Goal: Task Accomplishment & Management: Manage account settings

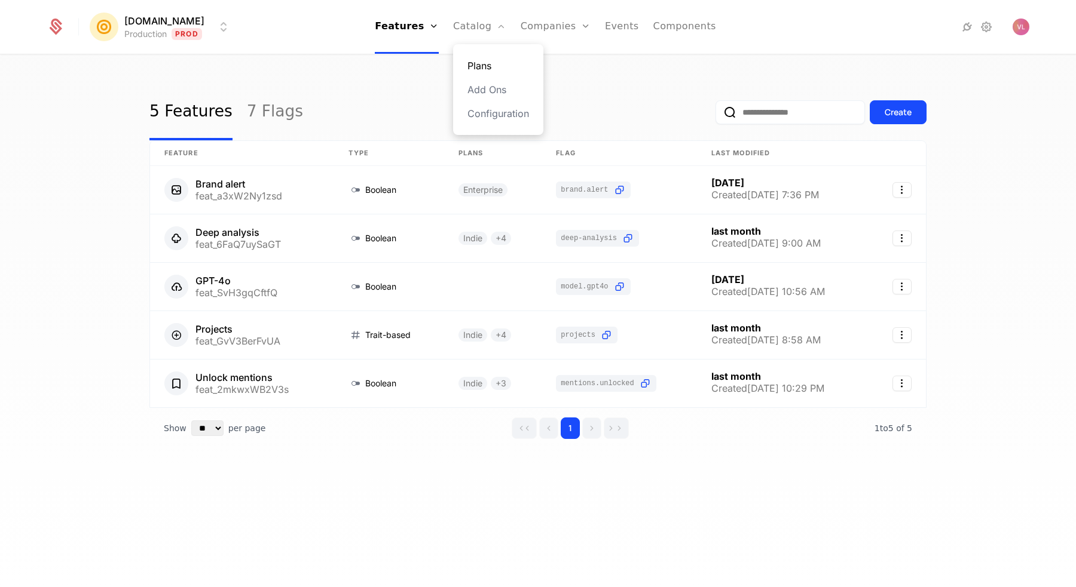
click at [486, 65] on link "Plans" at bounding box center [498, 66] width 62 height 14
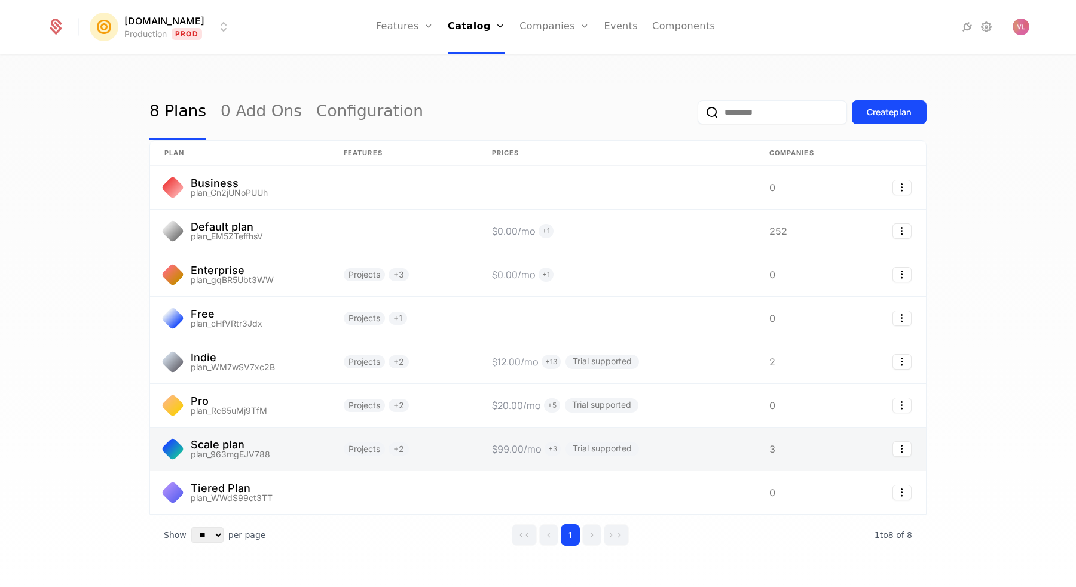
click at [426, 457] on link at bounding box center [403, 449] width 148 height 43
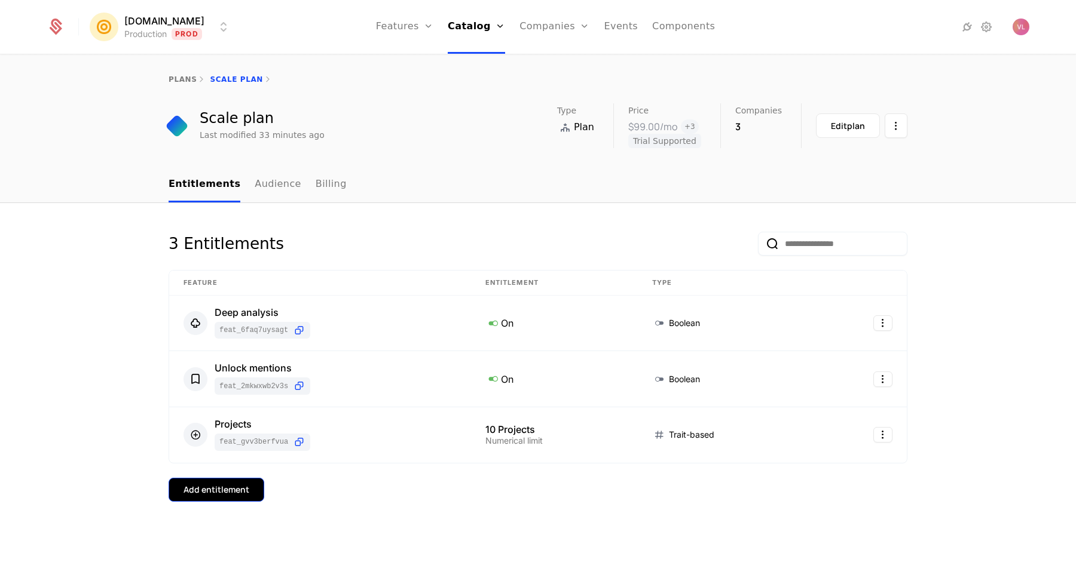
click at [238, 483] on button "Add entitlement" at bounding box center [217, 490] width 96 height 24
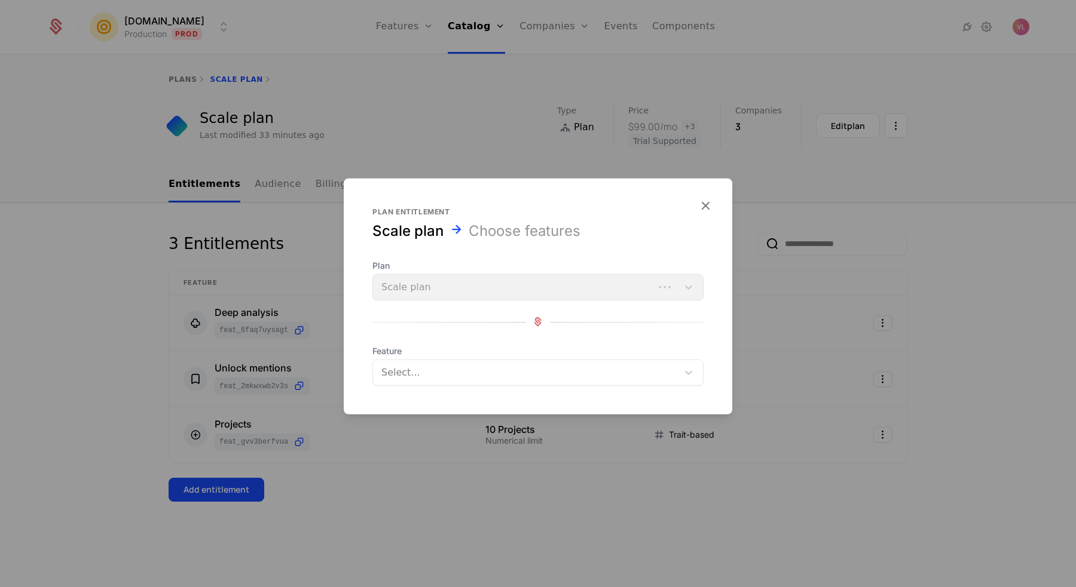
click at [428, 367] on div at bounding box center [526, 372] width 288 height 17
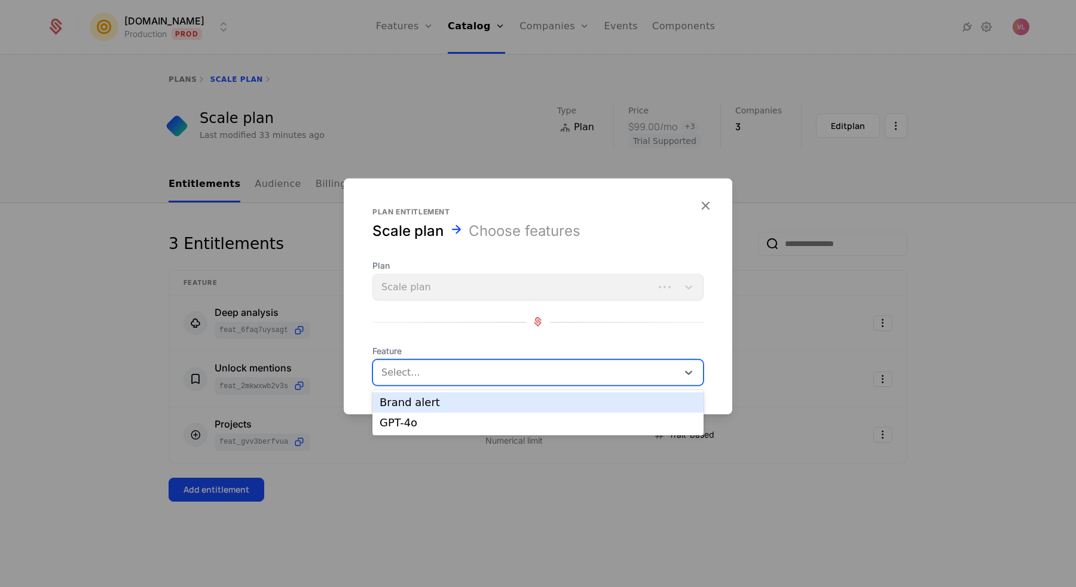
click at [425, 399] on div "Brand alert" at bounding box center [537, 402] width 317 height 11
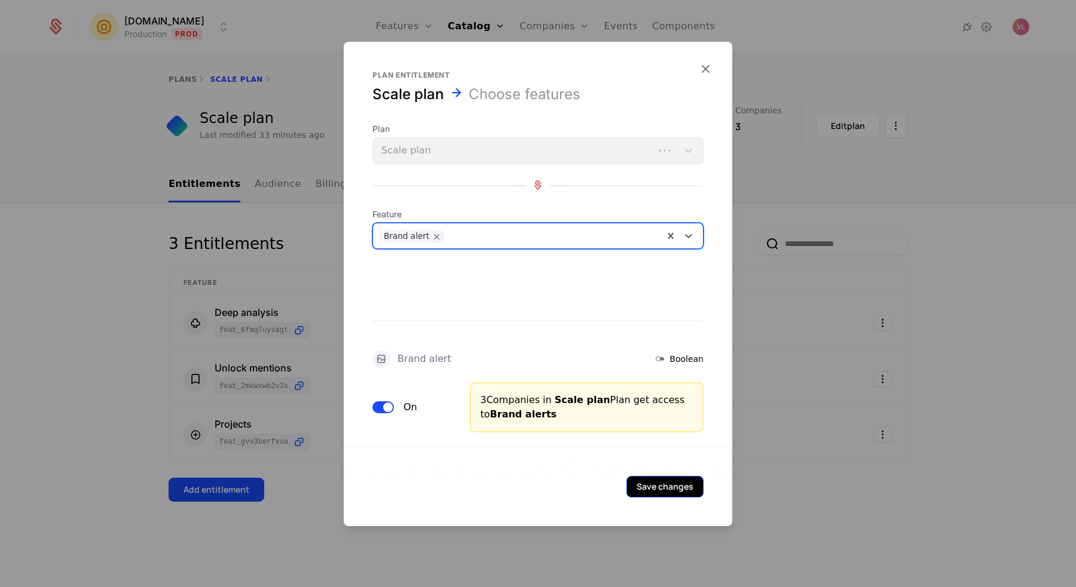
click at [658, 491] on button "Save changes" at bounding box center [664, 487] width 77 height 22
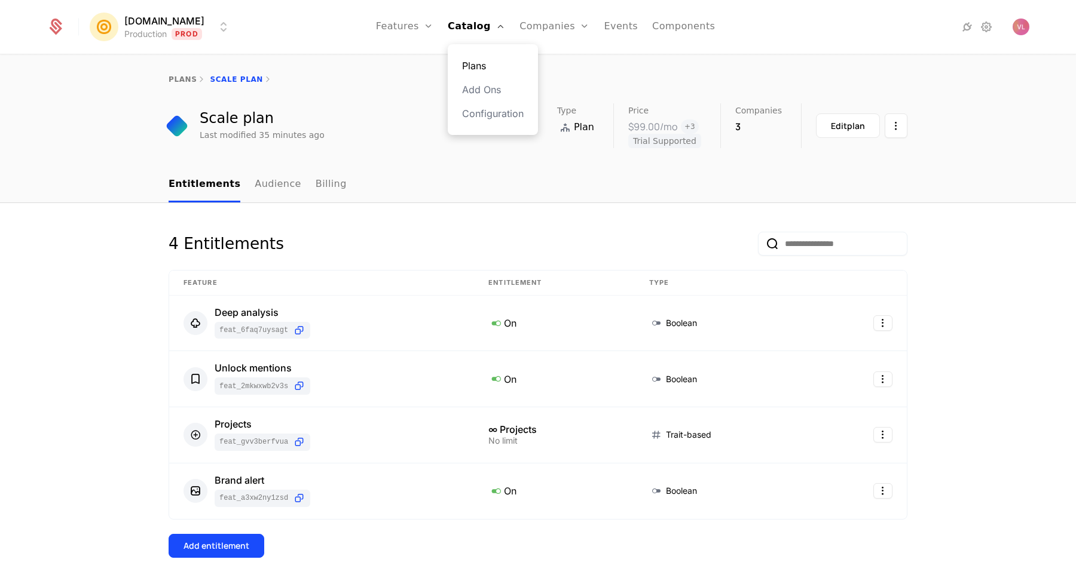
click at [477, 63] on link "Plans" at bounding box center [493, 66] width 62 height 14
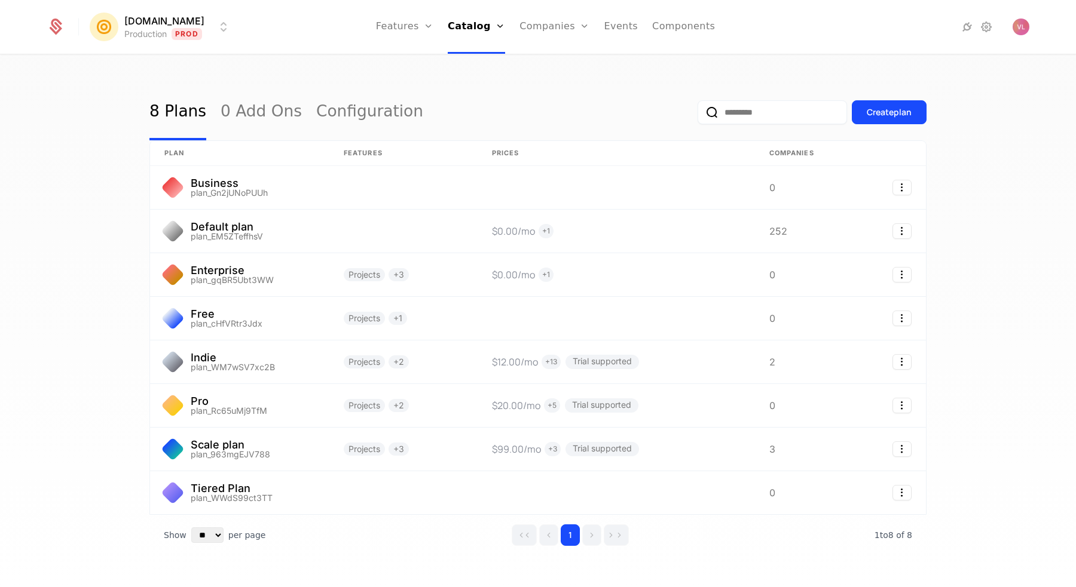
click at [197, 22] on html "[DOMAIN_NAME] Production Prod Features Features Flags Catalog Plans Add Ons Con…" at bounding box center [538, 293] width 1076 height 587
click at [195, 59] on div "Local / Staging Staging" at bounding box center [195, 62] width 202 height 24
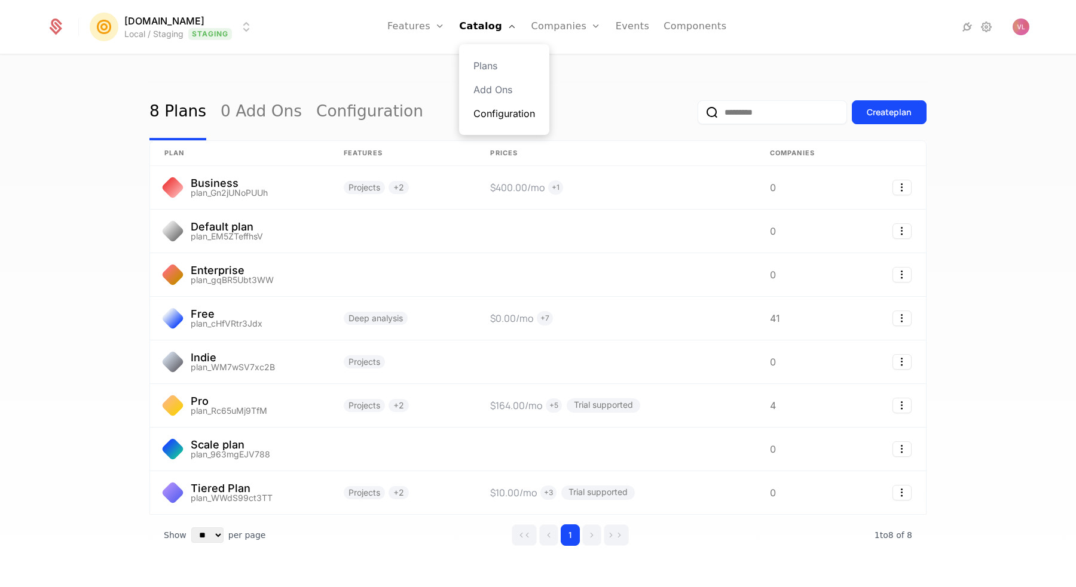
click at [501, 115] on link "Configuration" at bounding box center [504, 113] width 62 height 14
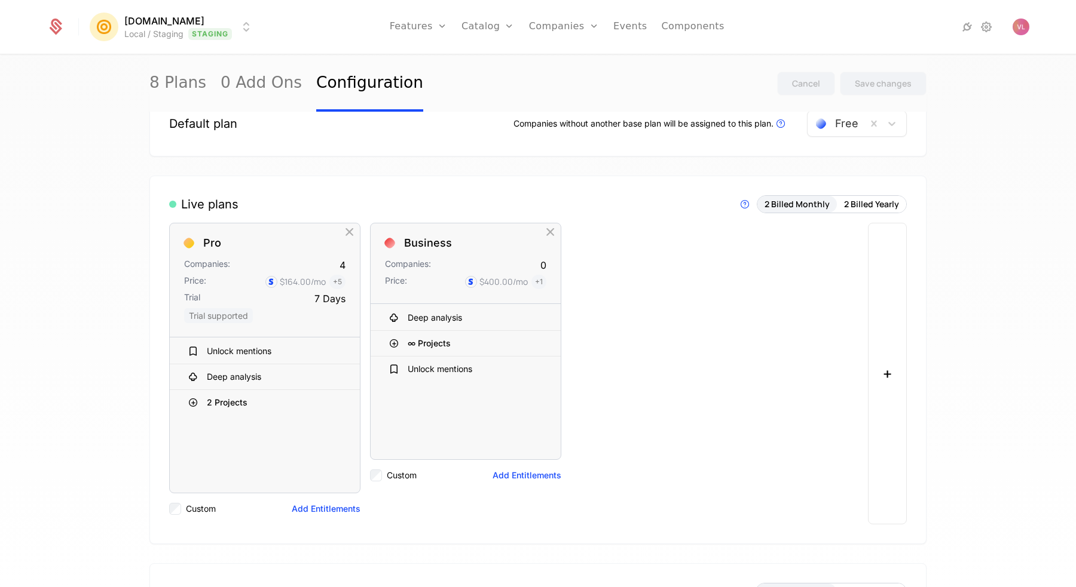
scroll to position [36, 0]
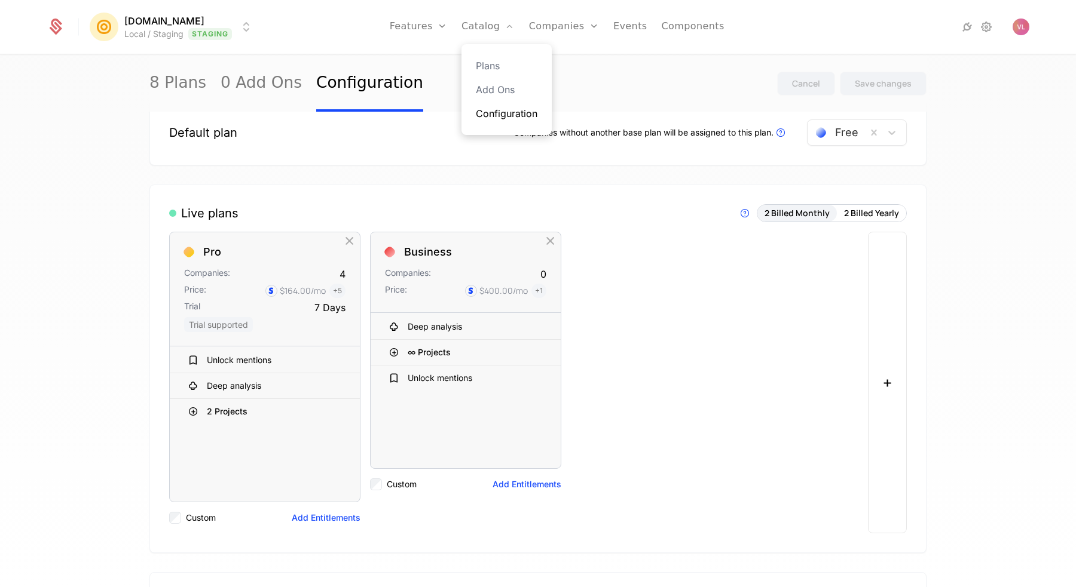
click at [494, 120] on link "Configuration" at bounding box center [507, 113] width 62 height 14
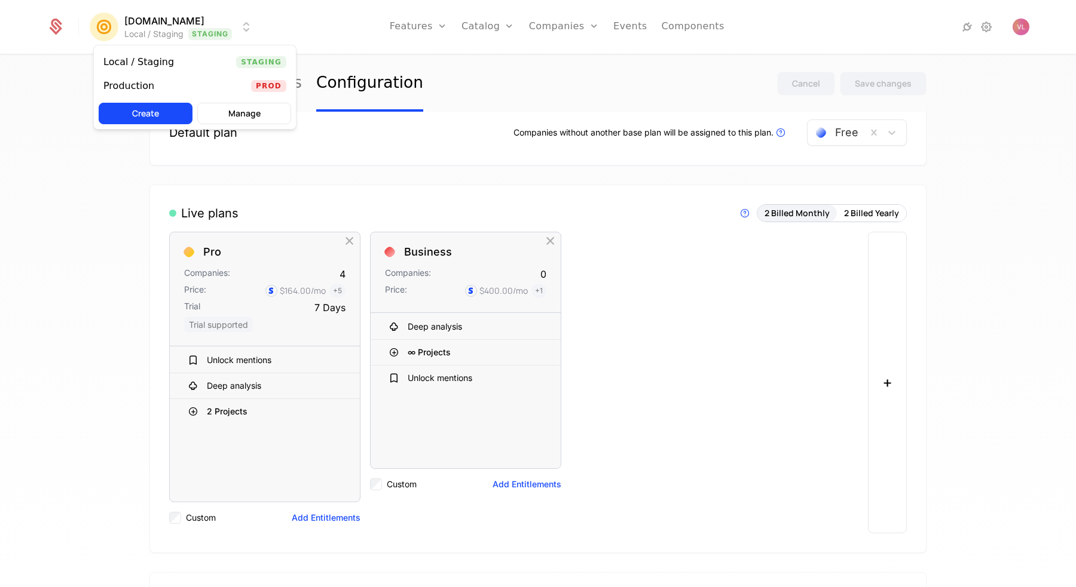
click at [211, 36] on html "[DOMAIN_NAME] Local / Staging Staging Features Features Flags Catalog Plans Add…" at bounding box center [538, 293] width 1076 height 587
click at [203, 82] on div "Production Prod" at bounding box center [195, 86] width 202 height 24
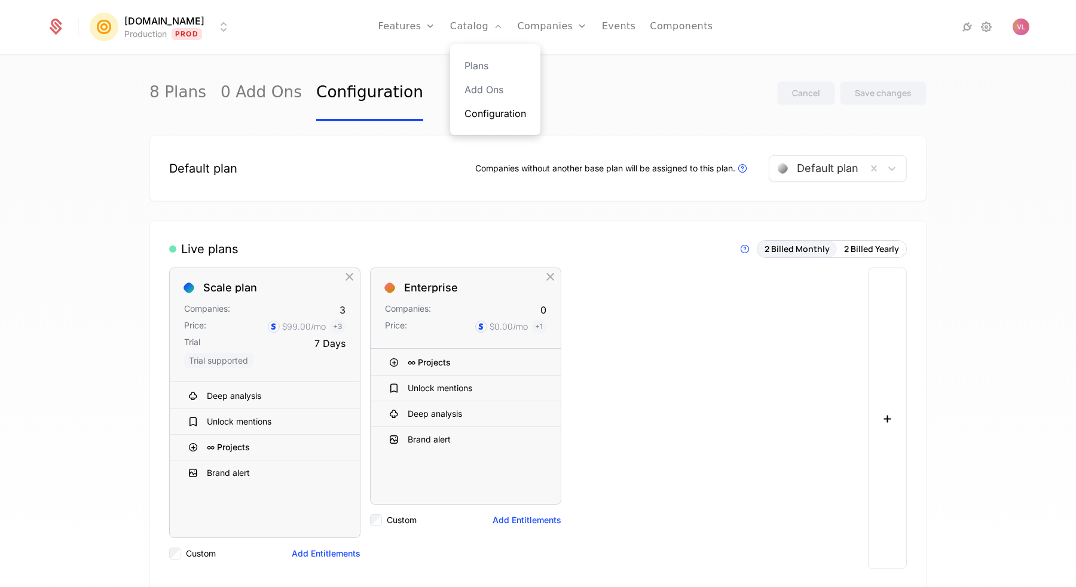
click at [483, 110] on link "Configuration" at bounding box center [495, 113] width 62 height 14
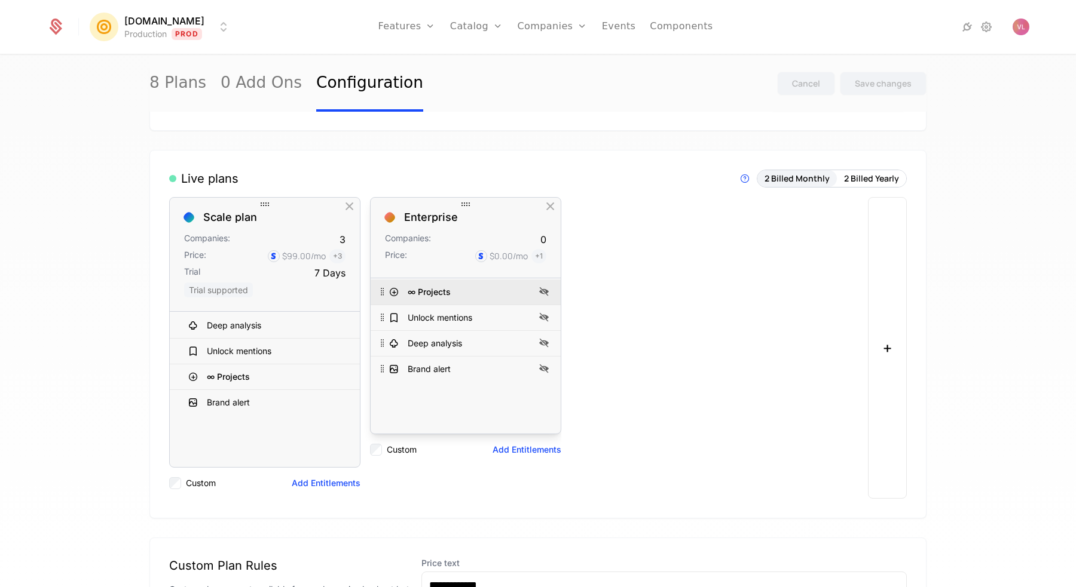
scroll to position [67, 0]
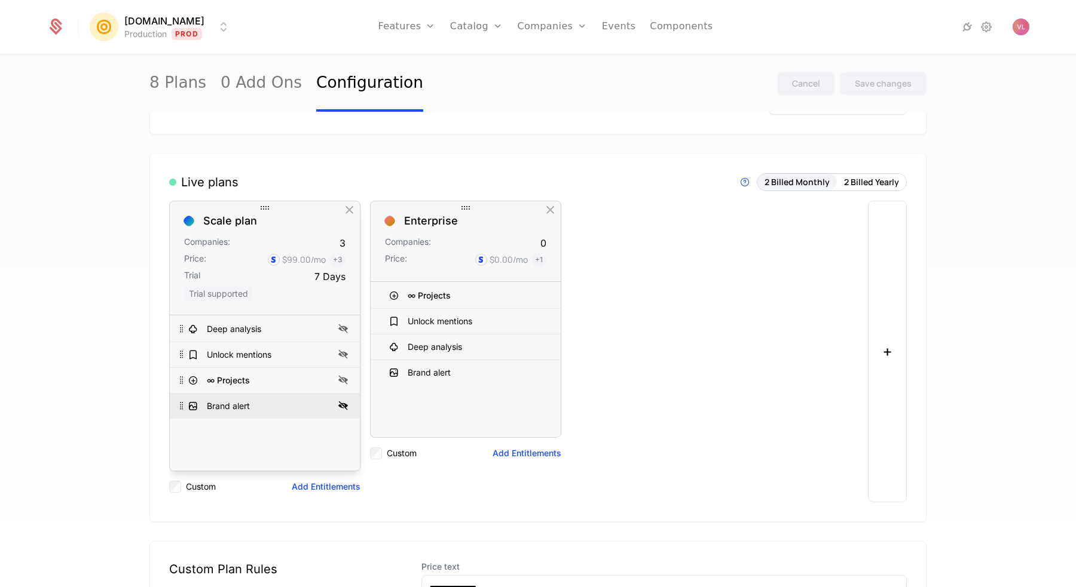
click at [343, 410] on icon at bounding box center [343, 406] width 14 height 14
click at [872, 81] on div "Save changes" at bounding box center [882, 84] width 57 height 12
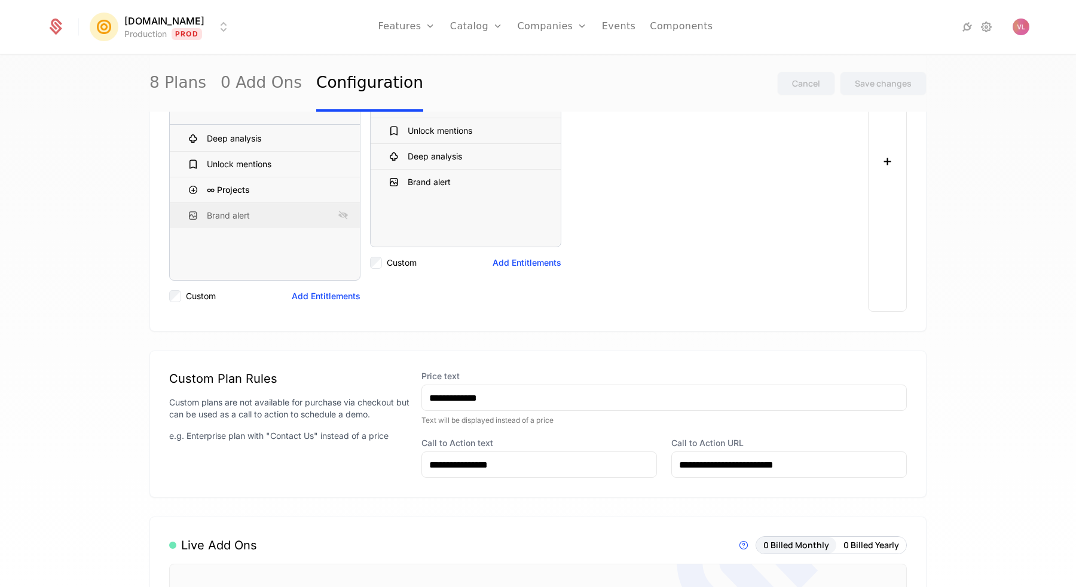
scroll to position [265, 0]
